Goal: Information Seeking & Learning: Learn about a topic

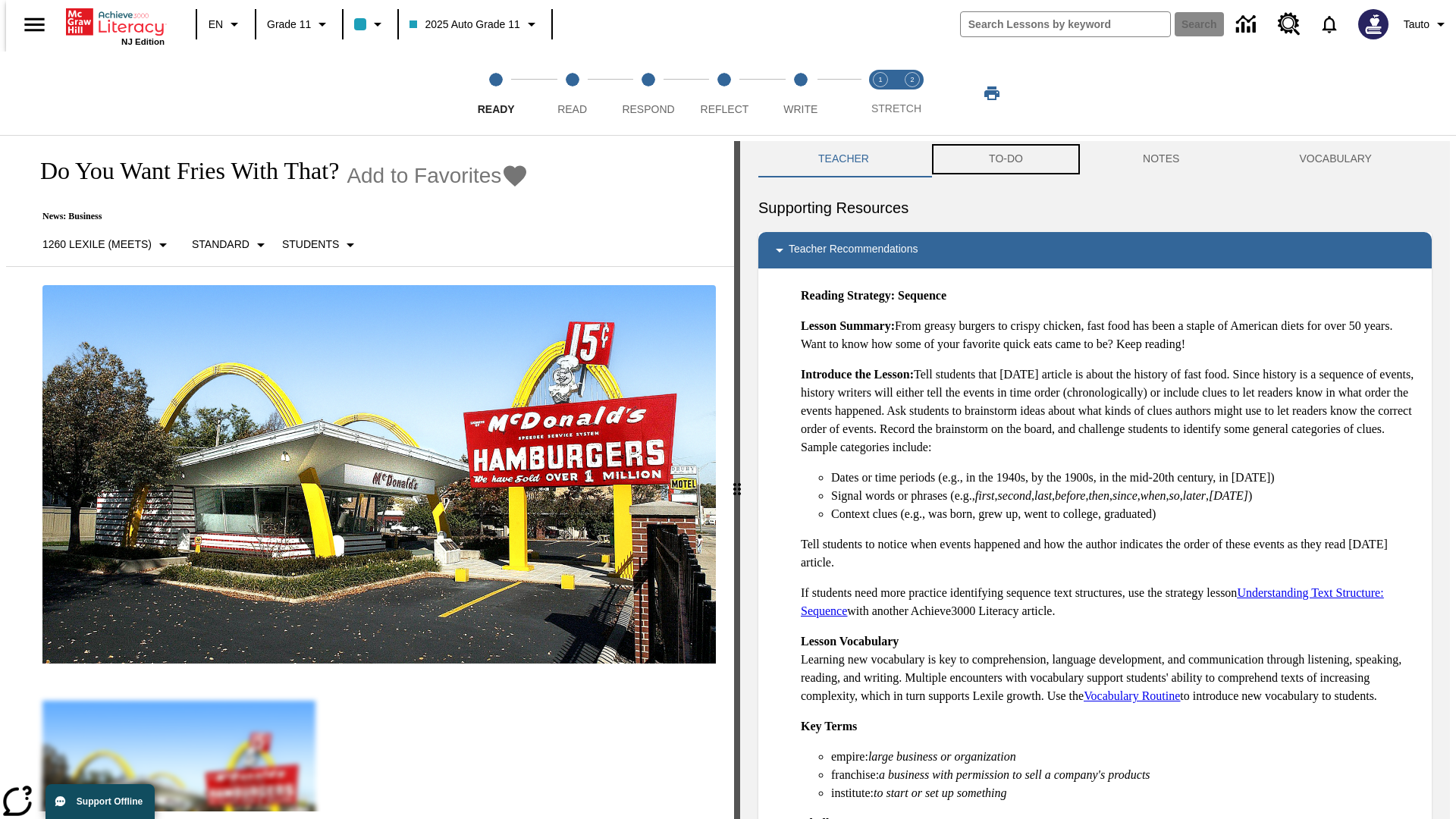
click at [1005, 160] on button "TO-DO" at bounding box center [1006, 160] width 154 height 36
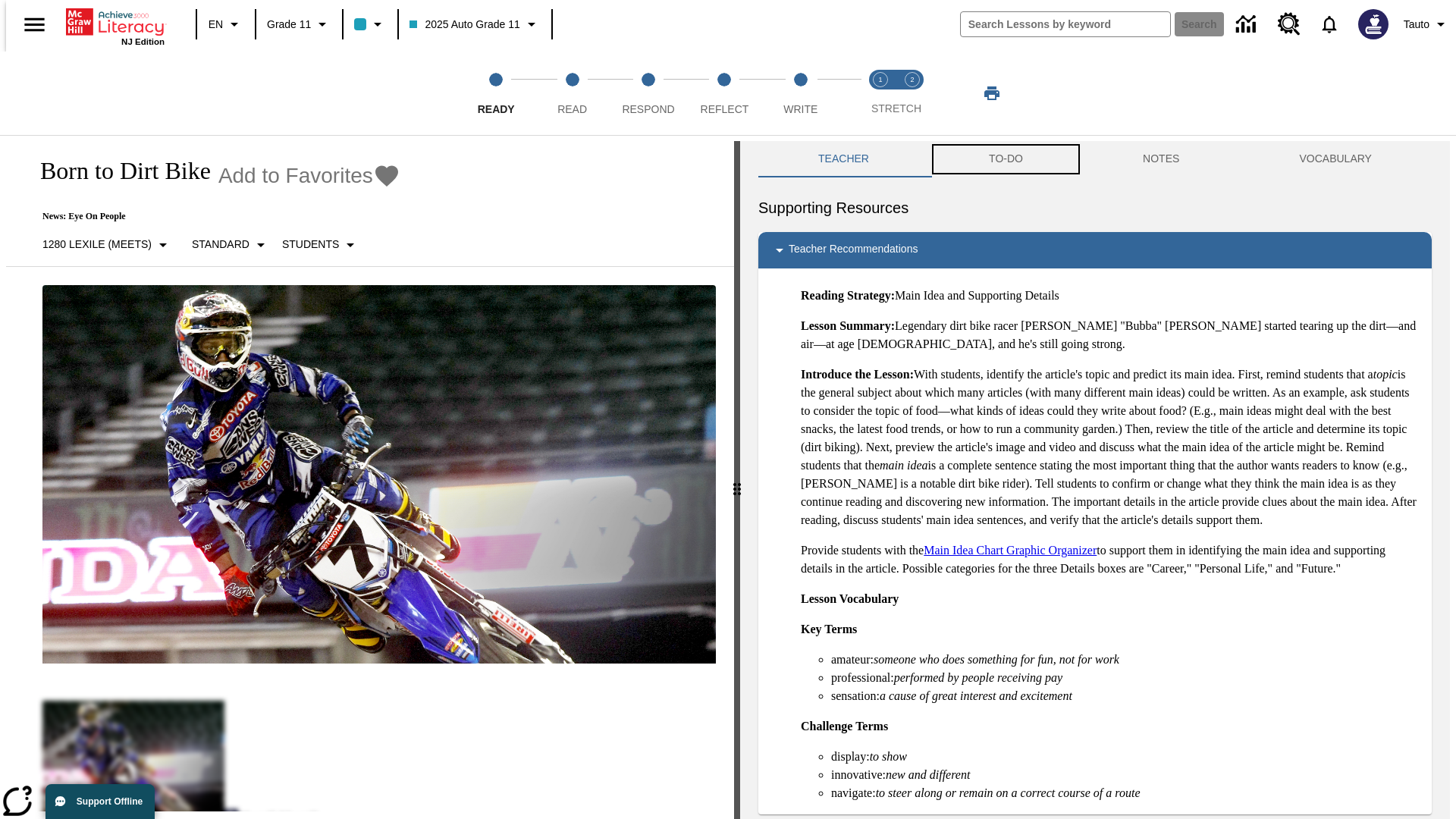
click at [1005, 160] on button "TO-DO" at bounding box center [1006, 160] width 154 height 36
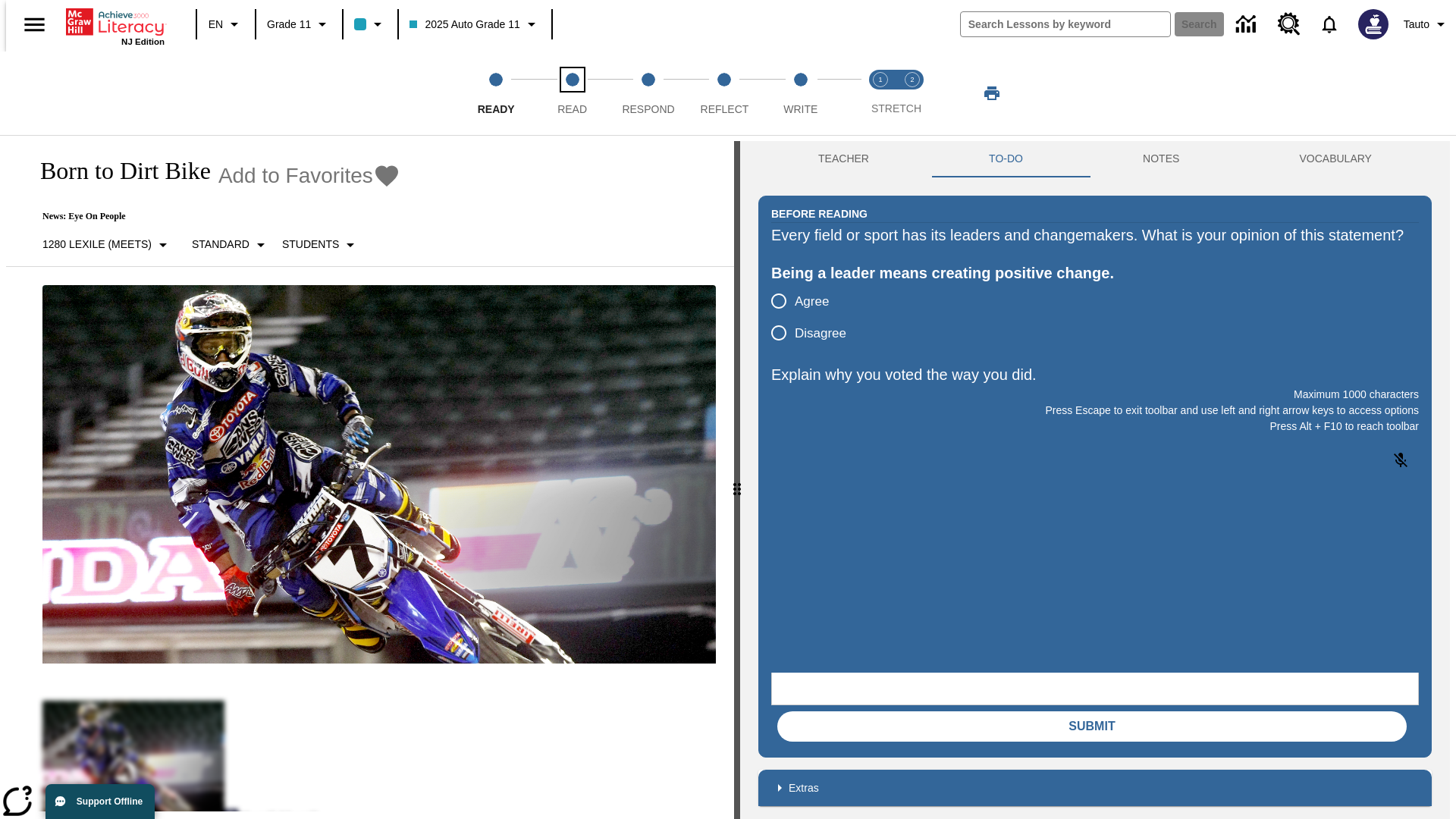
click at [572, 93] on span "Read" at bounding box center [572, 103] width 30 height 27
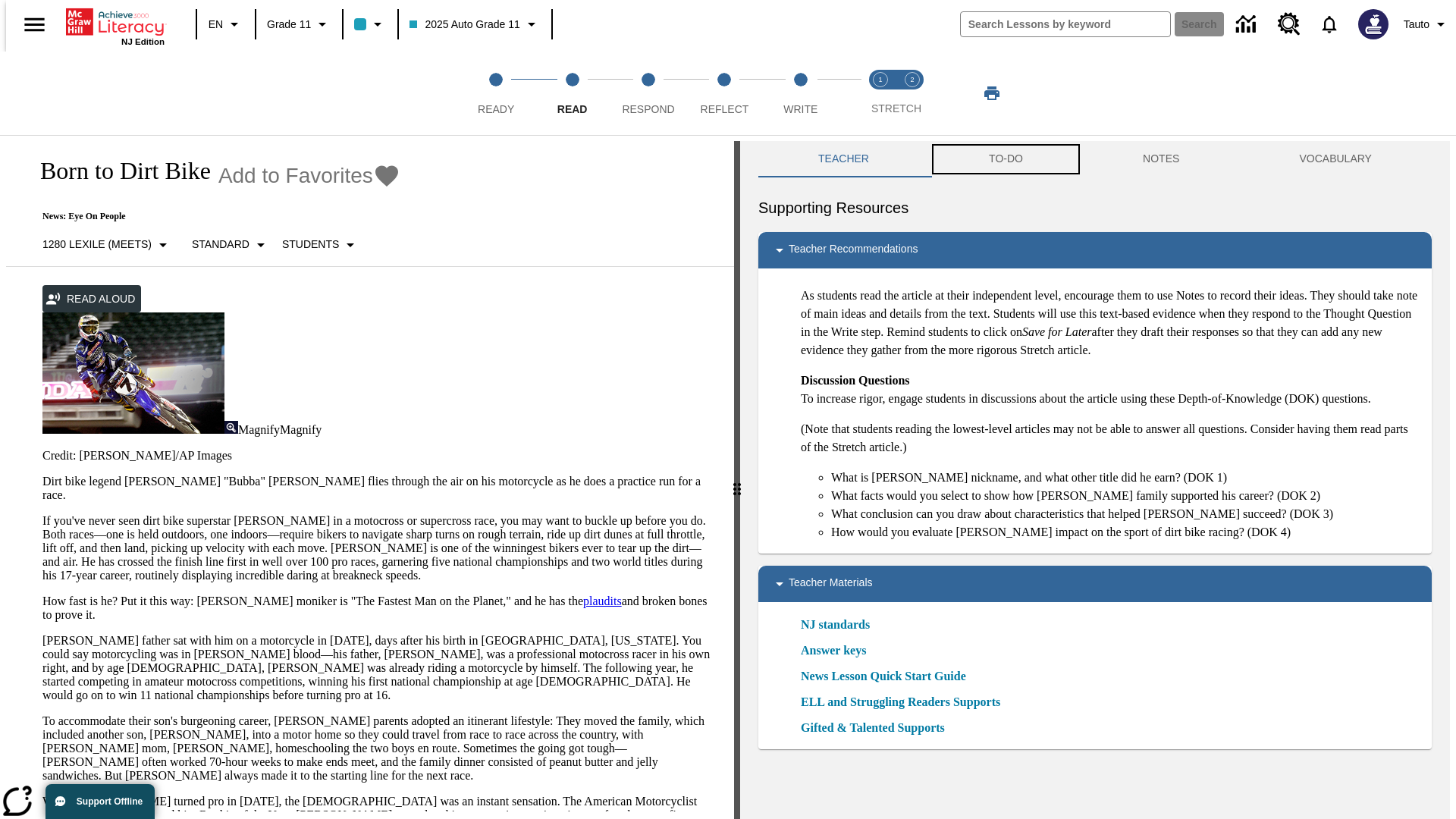
scroll to position [1, 0]
click at [1005, 160] on button "TO-DO" at bounding box center [1006, 159] width 154 height 36
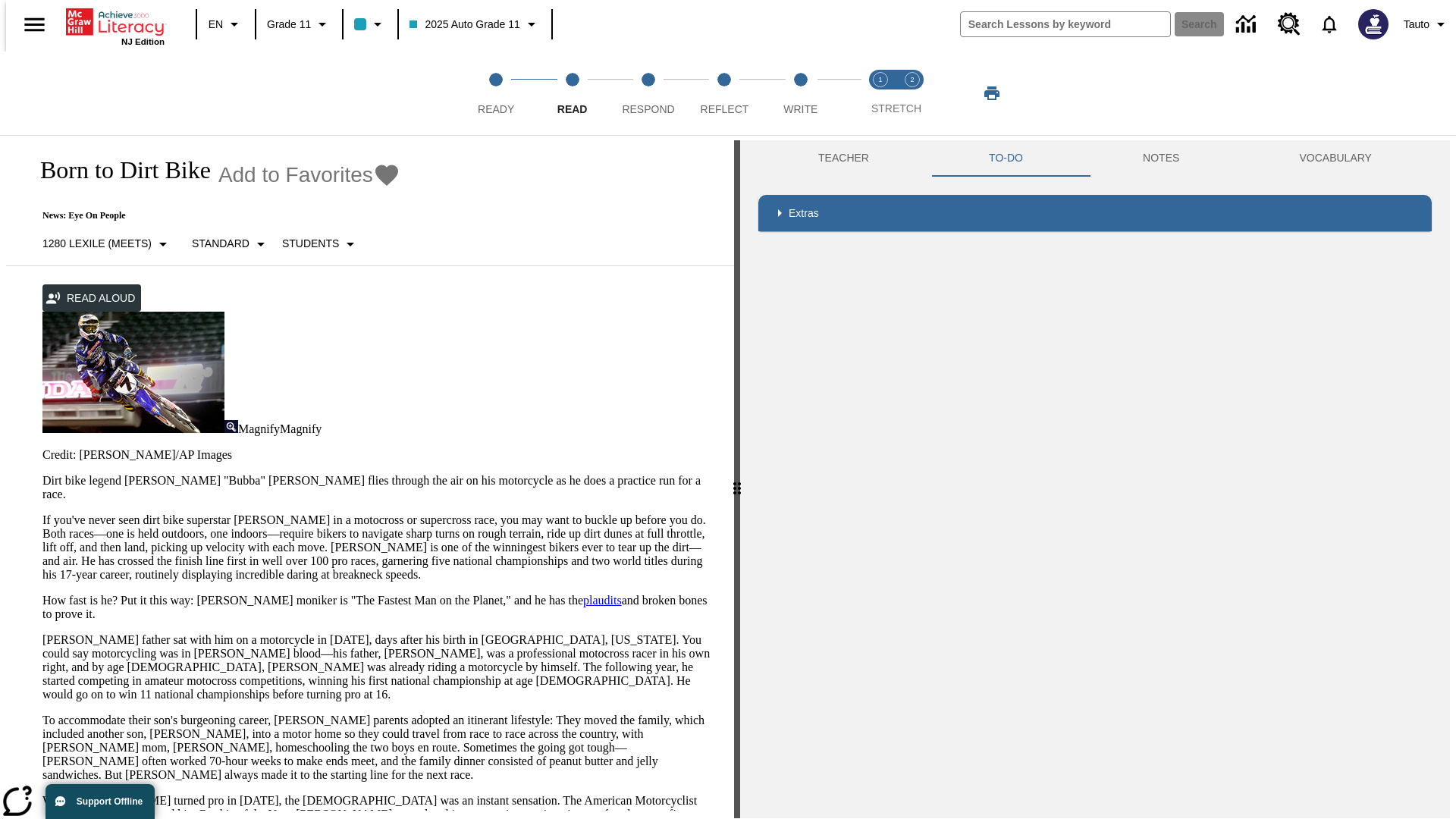
click at [43, 513] on p "If you've never seen dirt bike superstar [PERSON_NAME] in a motocross or superc…" at bounding box center [379, 547] width 673 height 68
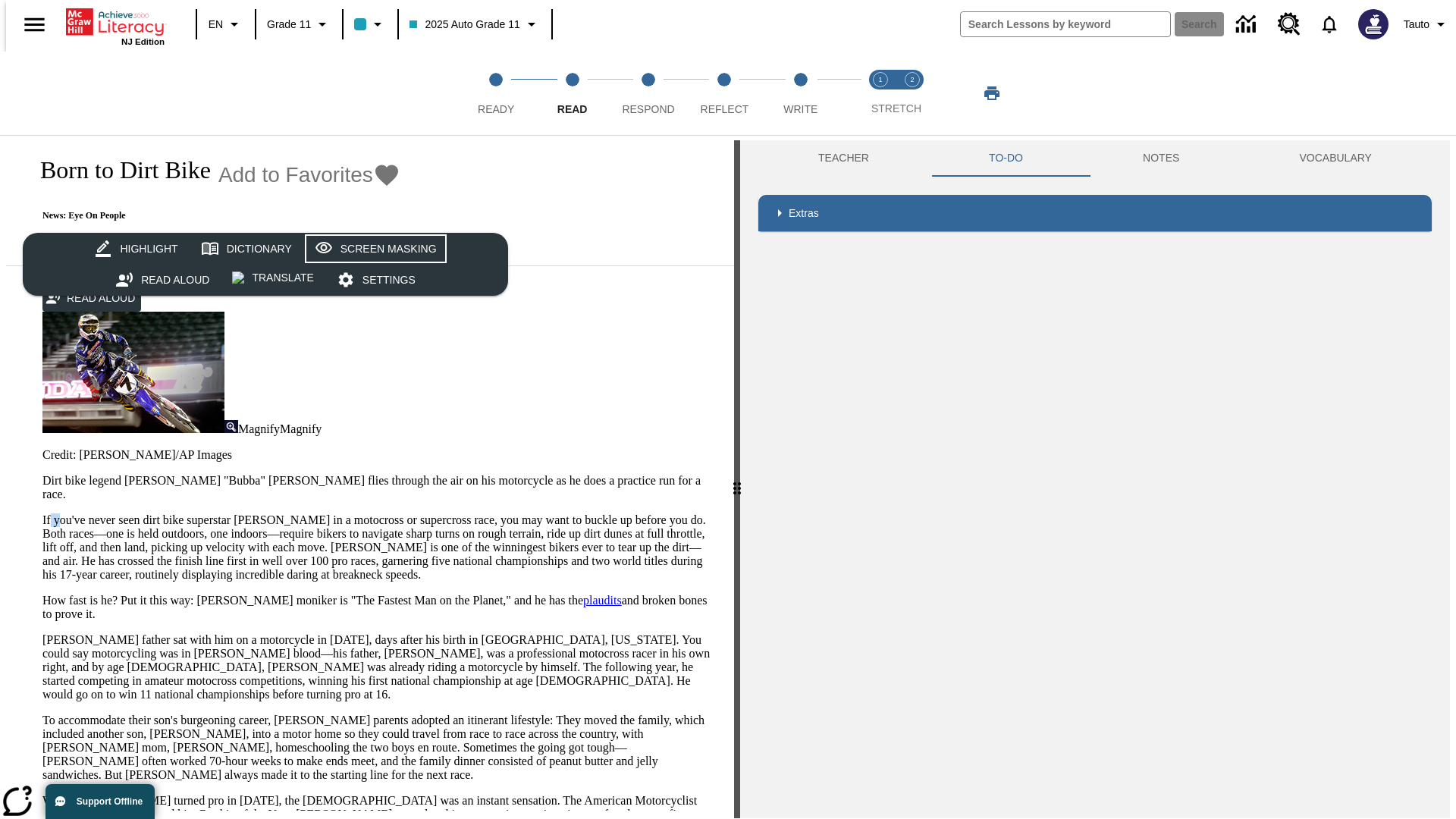
click at [373, 249] on div "Screen Masking" at bounding box center [388, 249] width 96 height 19
click at [649, 93] on span "Respond" at bounding box center [649, 103] width 53 height 27
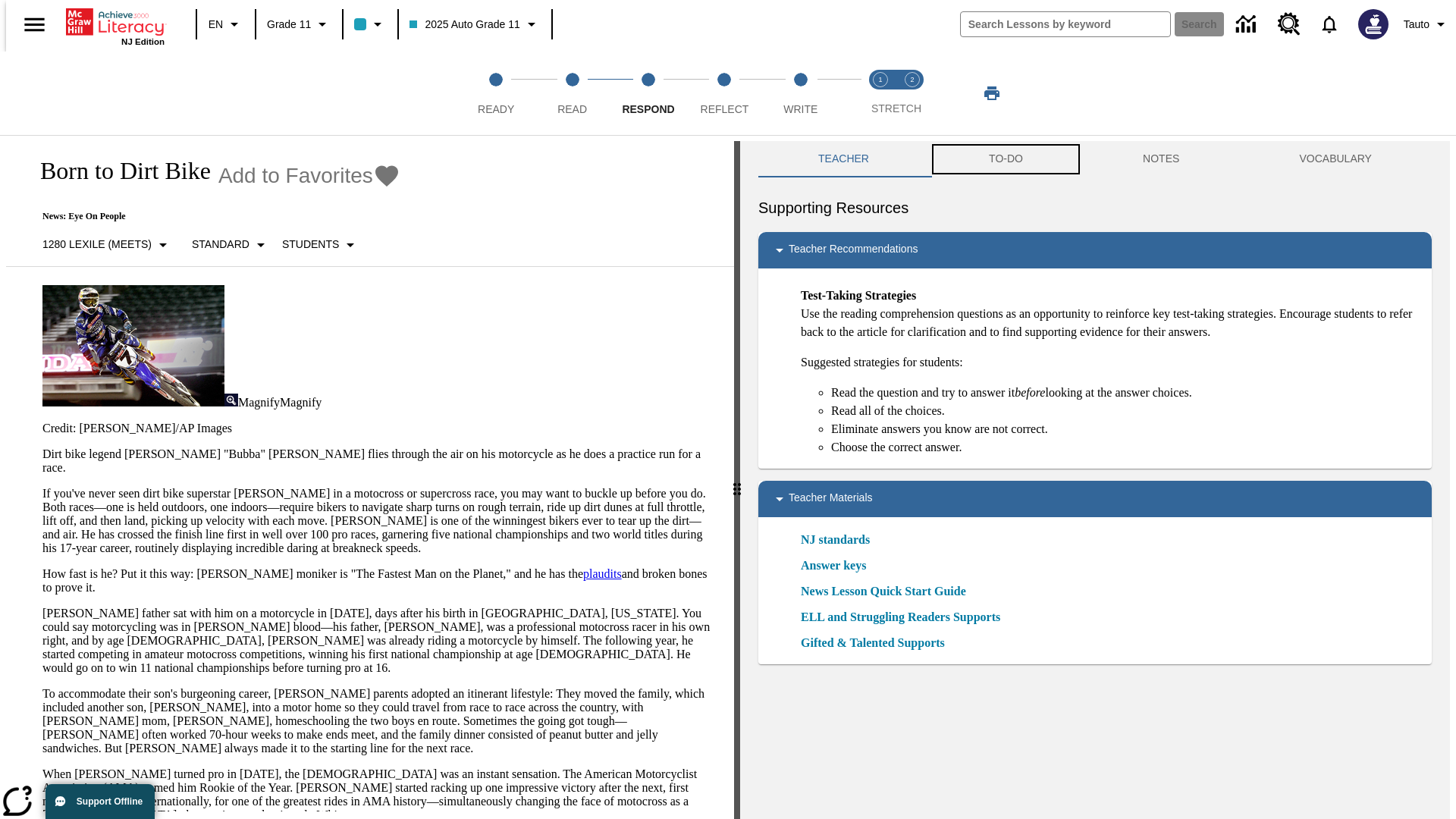
scroll to position [1, 0]
click at [1005, 160] on button "TO-DO" at bounding box center [1006, 159] width 154 height 36
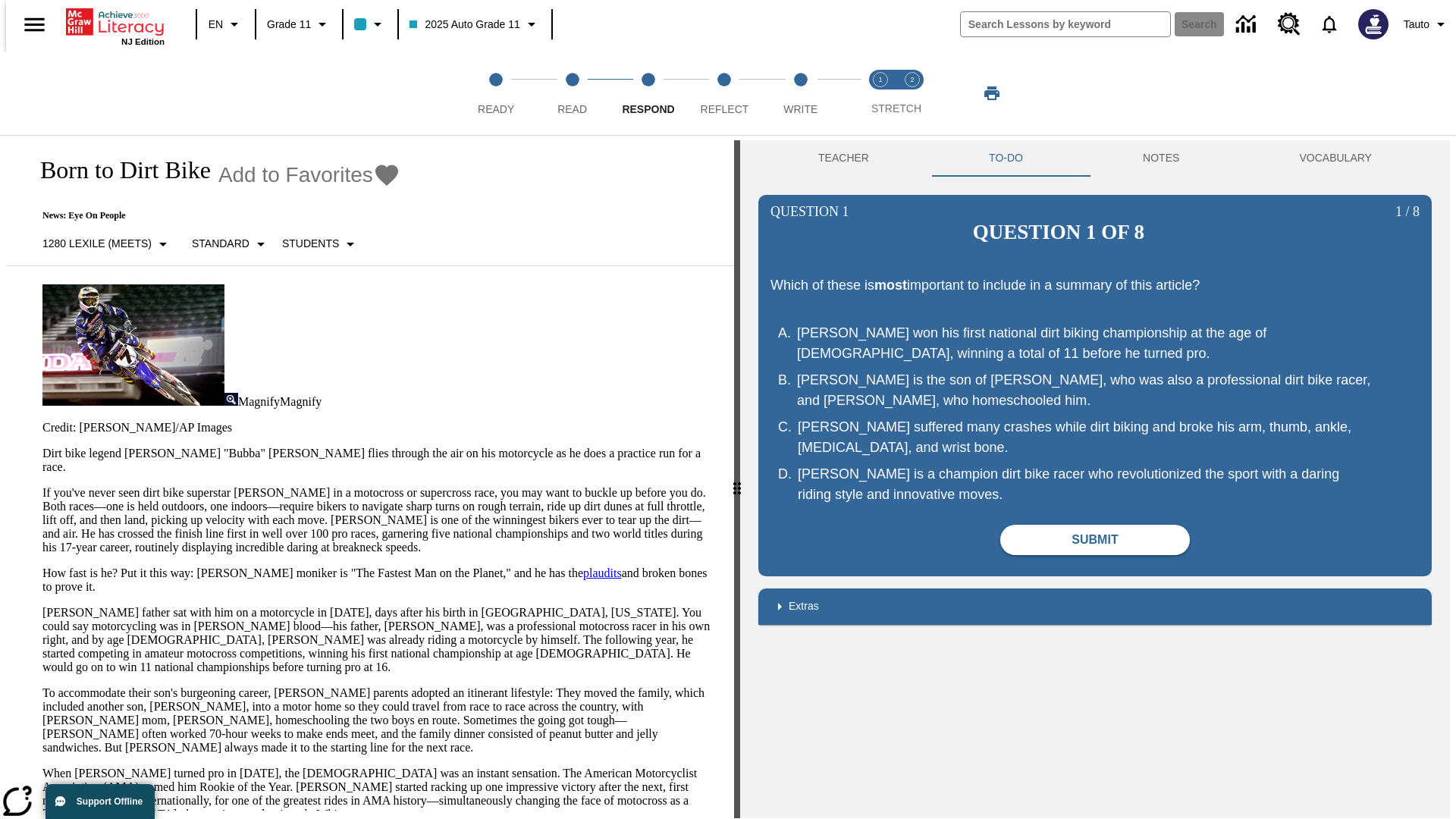
click at [43, 486] on p "If you've never seen dirt bike superstar [PERSON_NAME] in a motocross or superc…" at bounding box center [379, 520] width 673 height 68
click at [724, 93] on span "Reflect" at bounding box center [726, 103] width 49 height 27
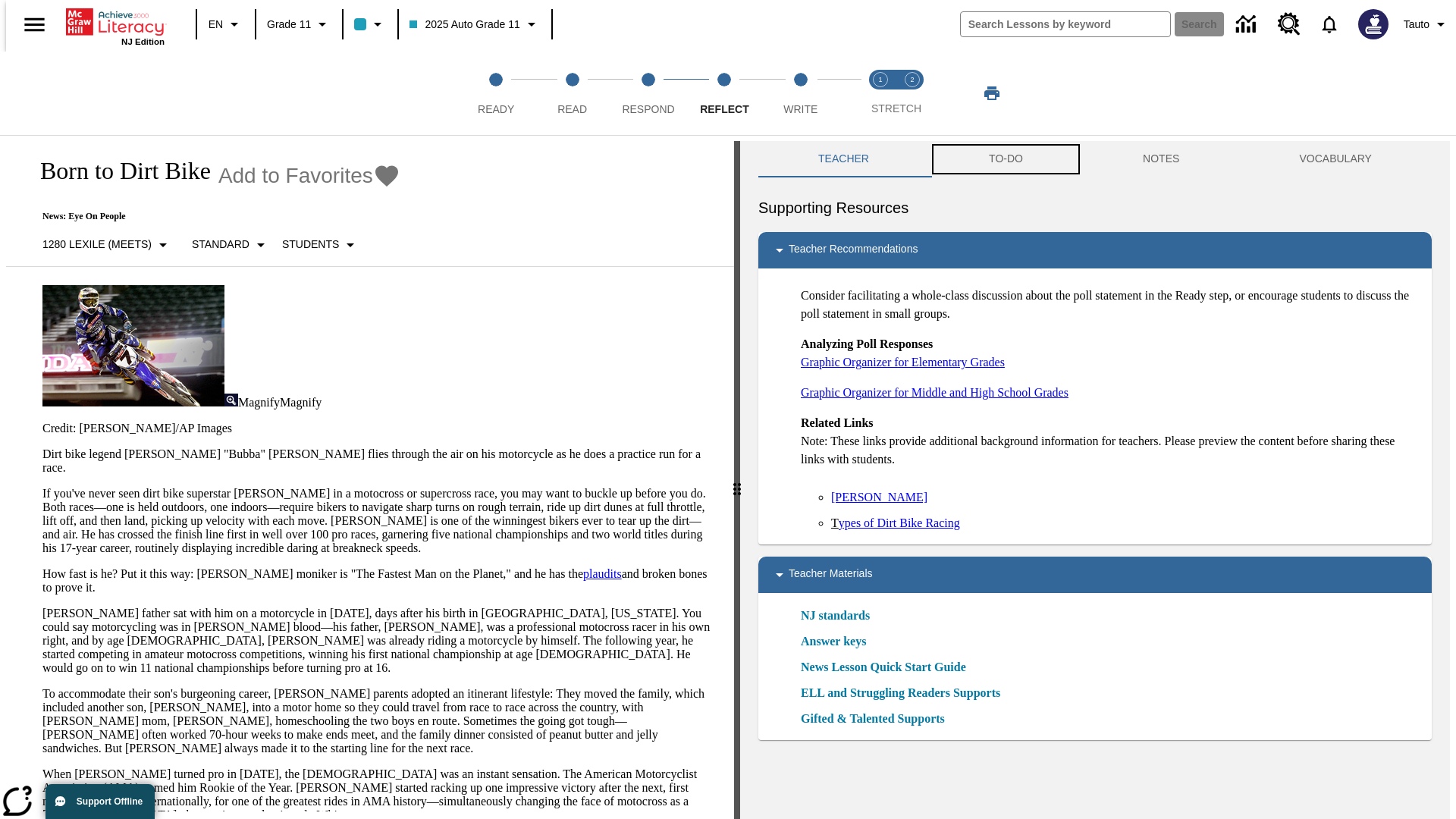
scroll to position [1, 0]
click at [1005, 160] on button "TO-DO" at bounding box center [1006, 159] width 154 height 36
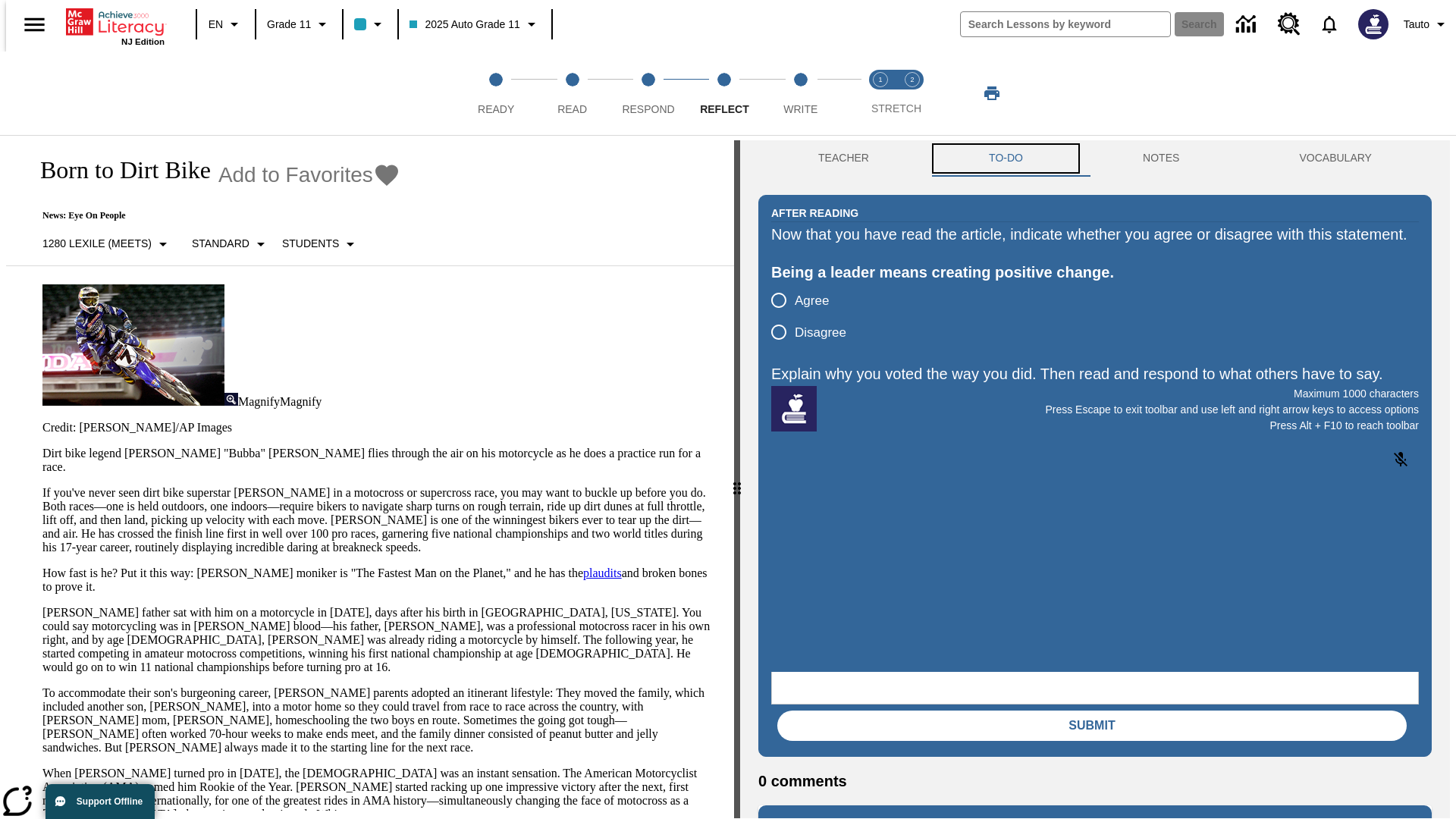
scroll to position [0, 0]
click at [43, 486] on p "If you've never seen dirt bike superstar [PERSON_NAME] in a motocross or superc…" at bounding box center [379, 520] width 673 height 68
click at [800, 93] on span "Write" at bounding box center [801, 103] width 34 height 27
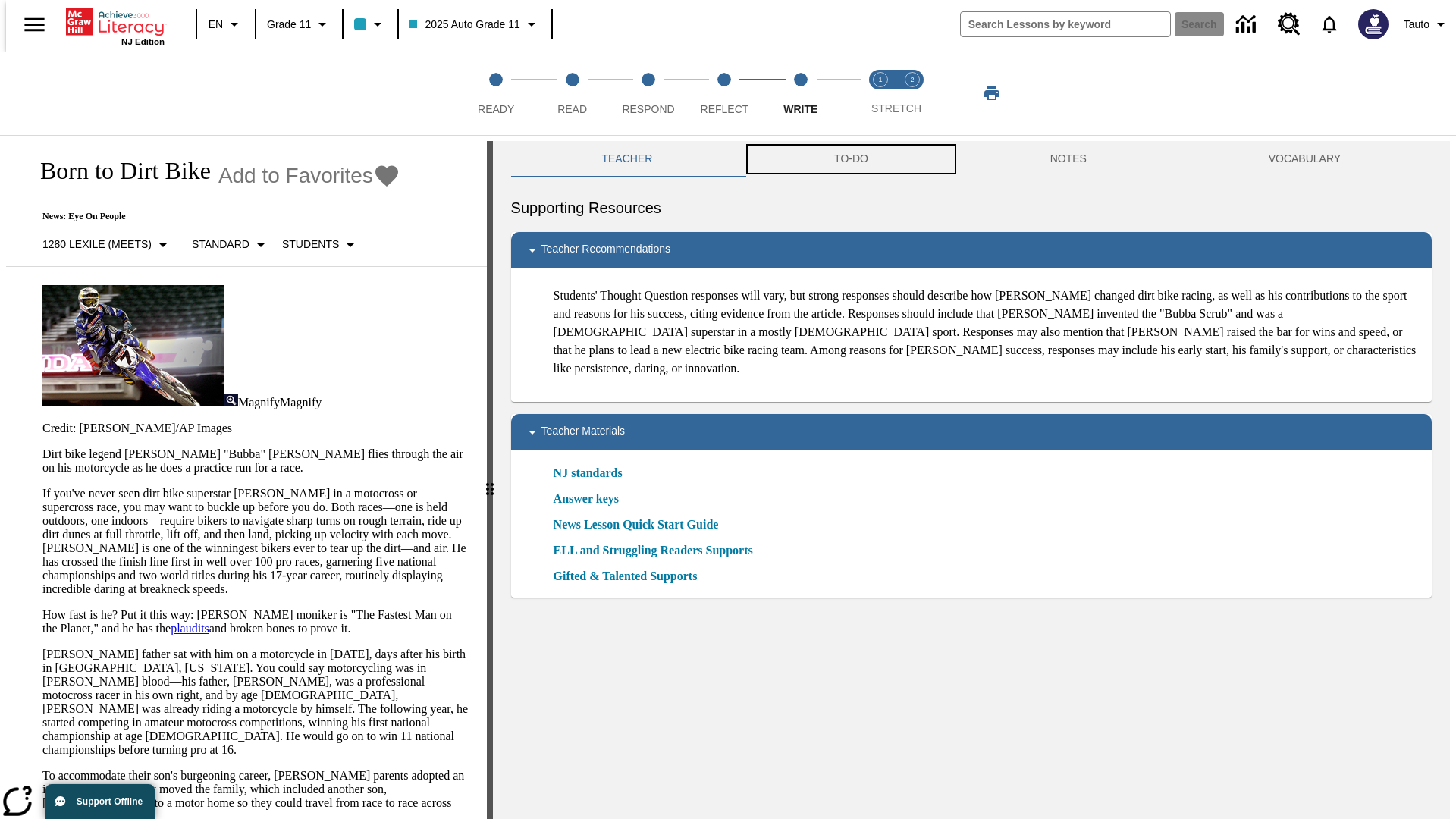
scroll to position [1, 0]
click at [850, 160] on button "TO-DO" at bounding box center [851, 159] width 216 height 36
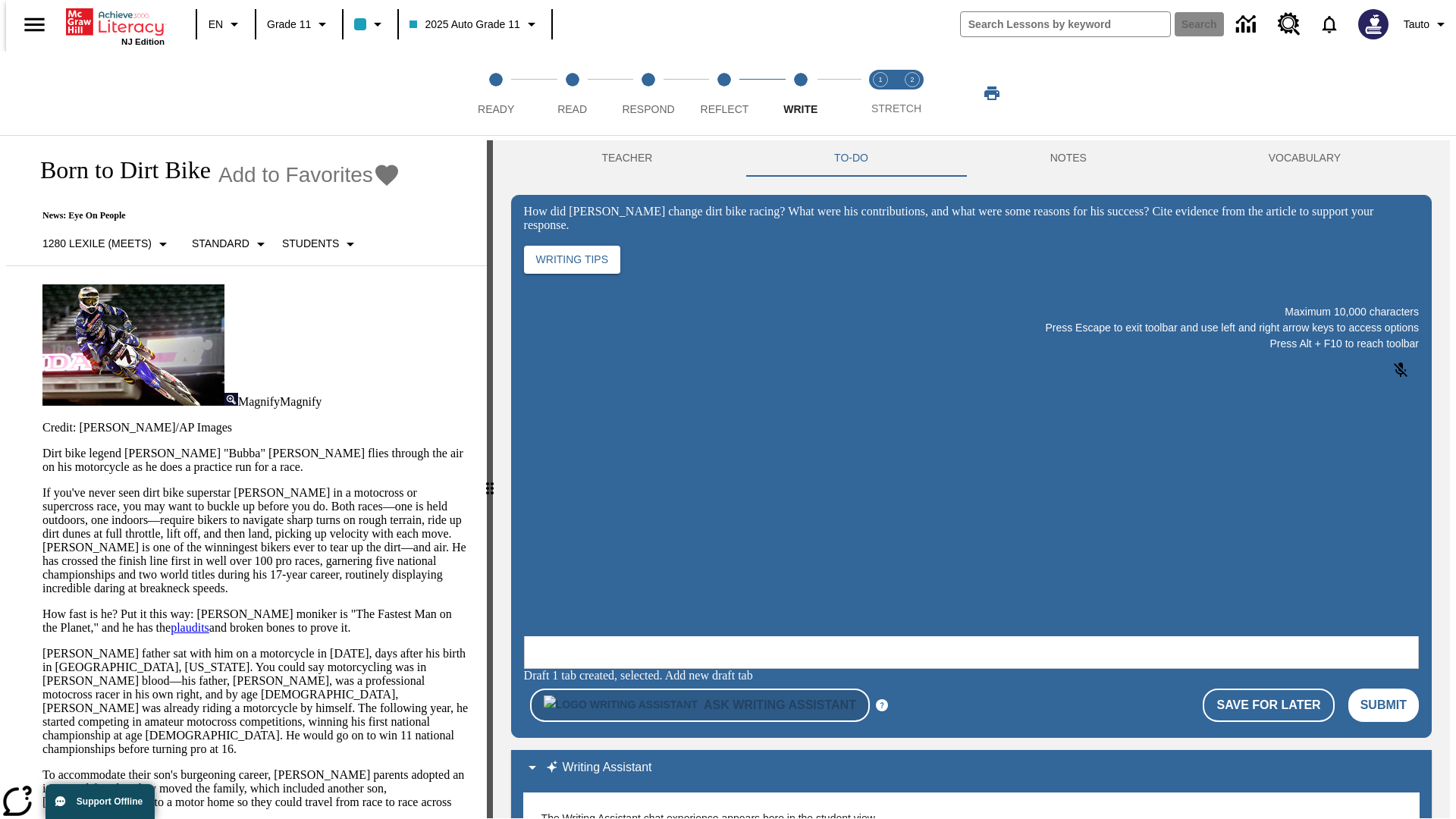
scroll to position [0, 0]
click at [43, 486] on p "If you've never seen dirt bike superstar [PERSON_NAME] in a motocross or superc…" at bounding box center [256, 541] width 426 height 109
click at [881, 93] on span "Stretch Read step 1 of 2" at bounding box center [881, 103] width 20 height 27
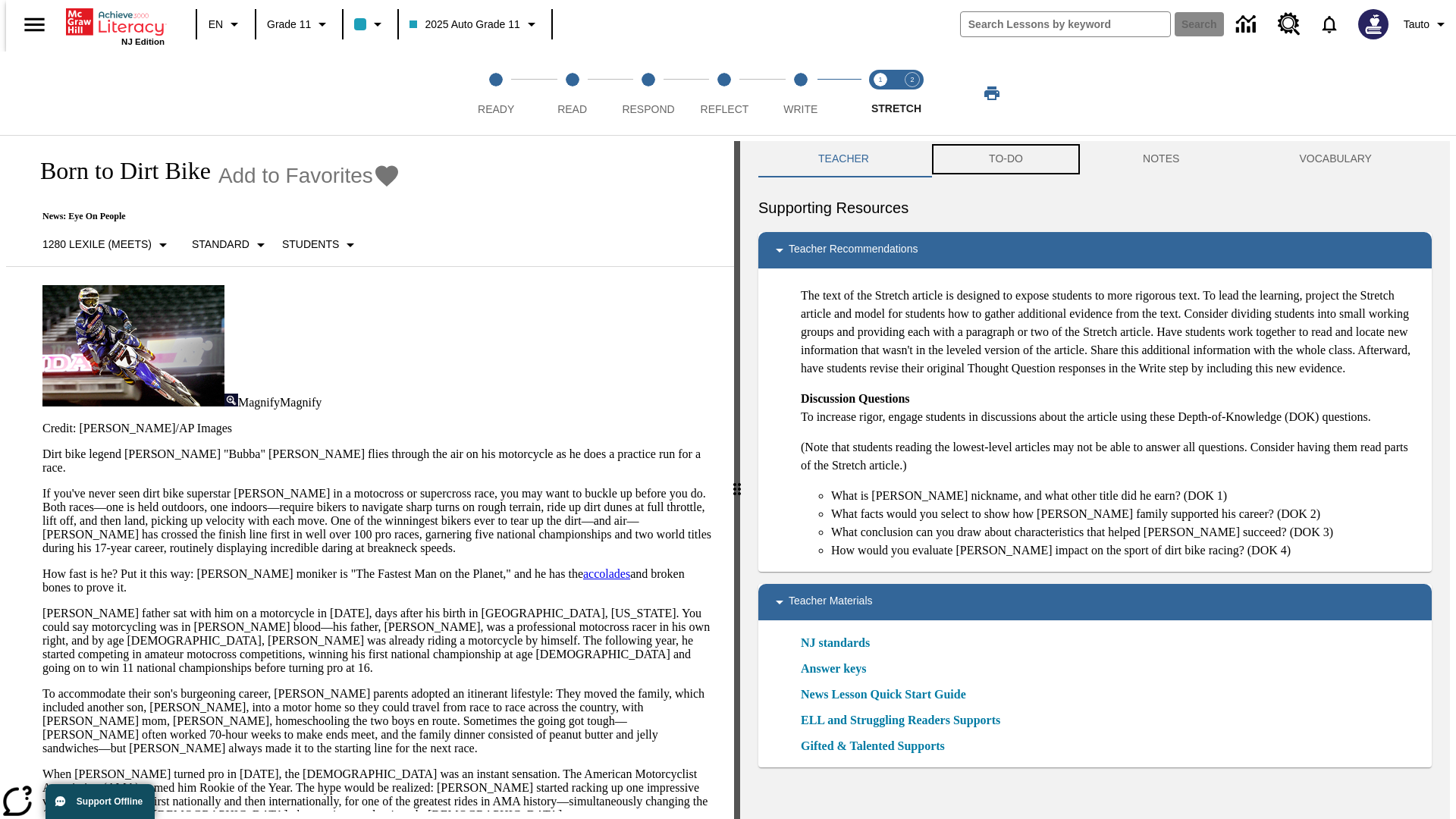
scroll to position [1, 0]
click at [1005, 160] on button "TO-DO" at bounding box center [1006, 159] width 154 height 36
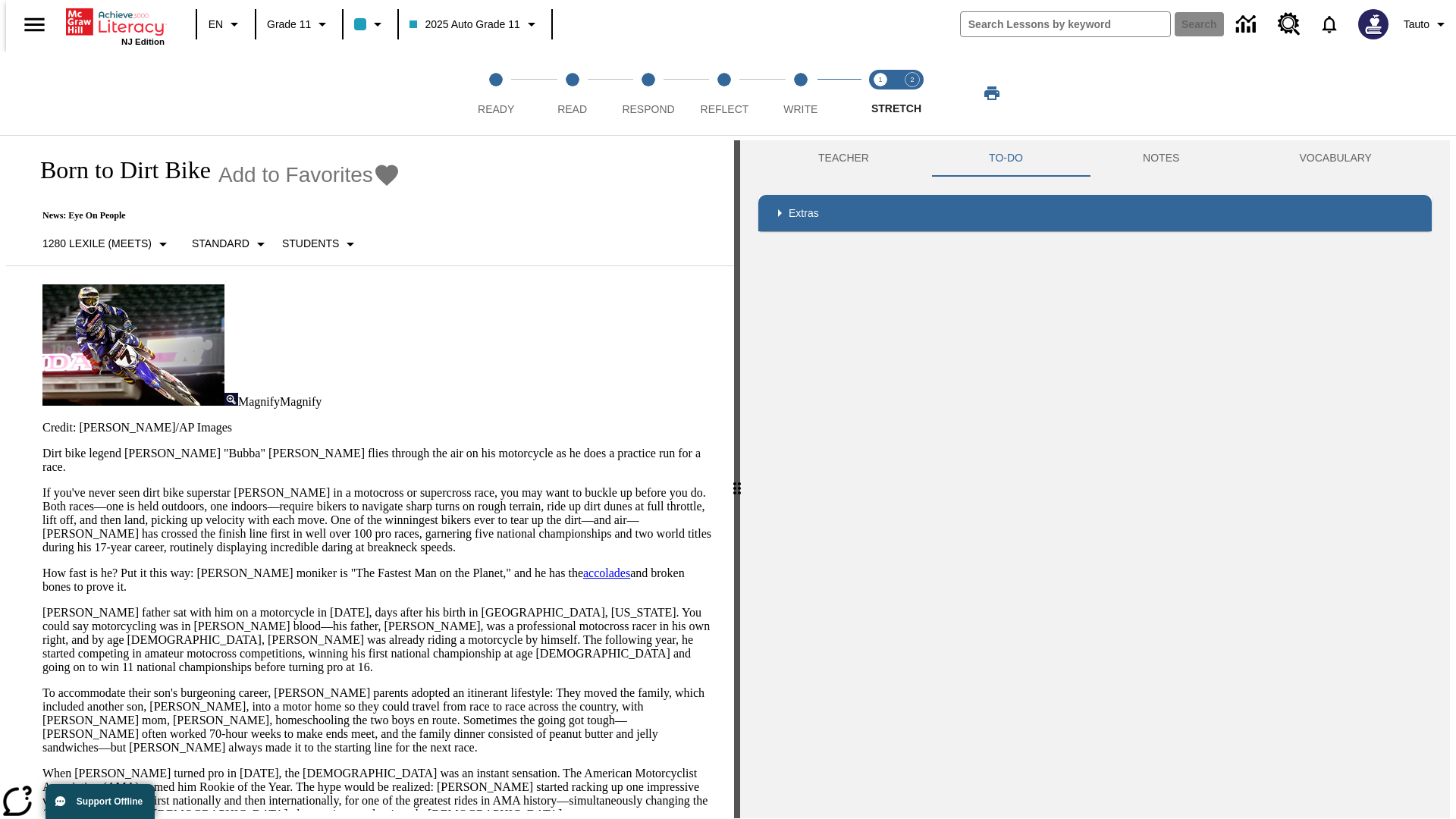
click at [43, 486] on p "If you've never seen dirt bike superstar [PERSON_NAME] in a motocross or superc…" at bounding box center [379, 520] width 673 height 68
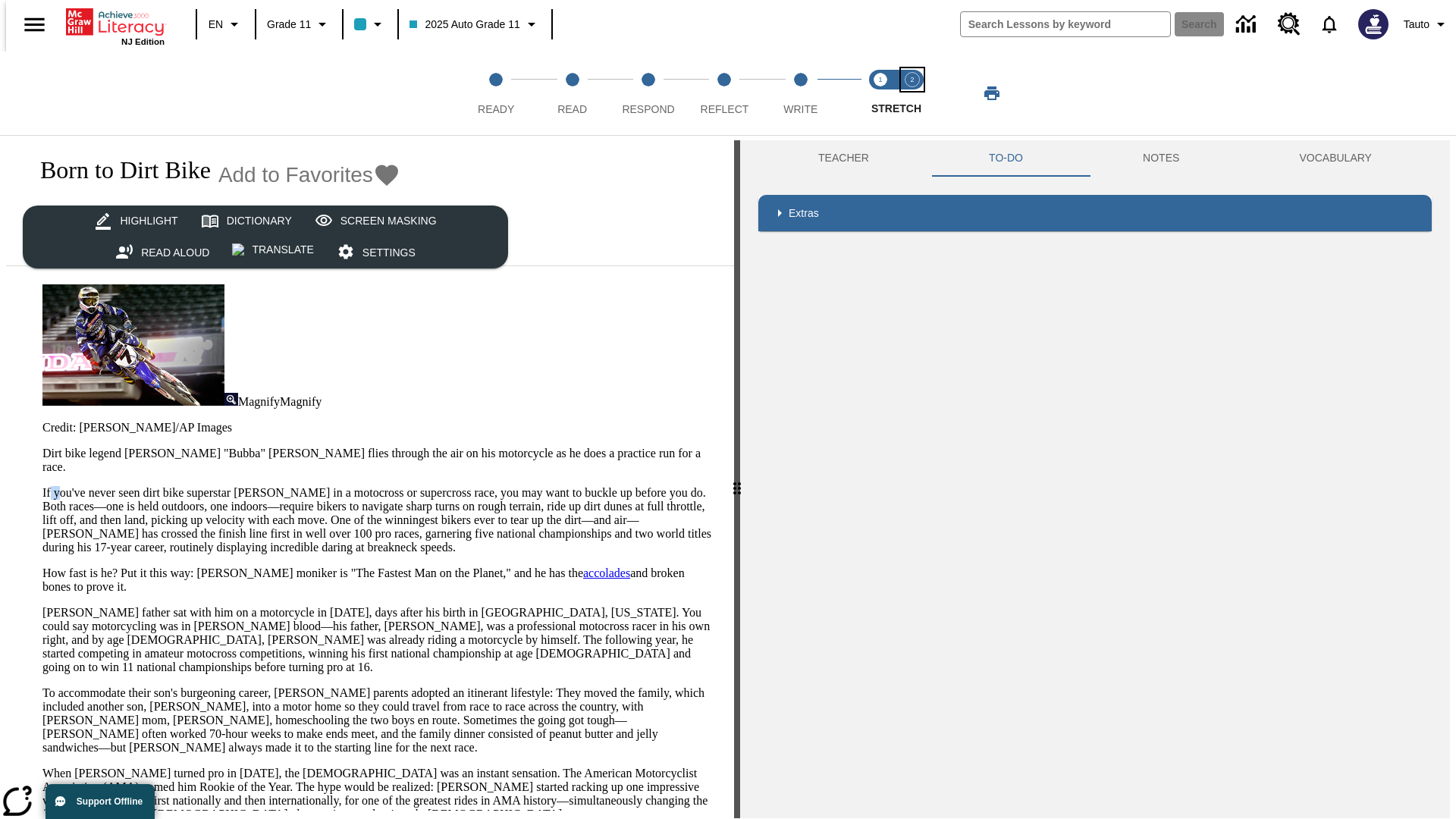
click at [913, 93] on span "Stretch Respond step 2 of 2" at bounding box center [913, 103] width 20 height 27
